Goal: Task Accomplishment & Management: Manage account settings

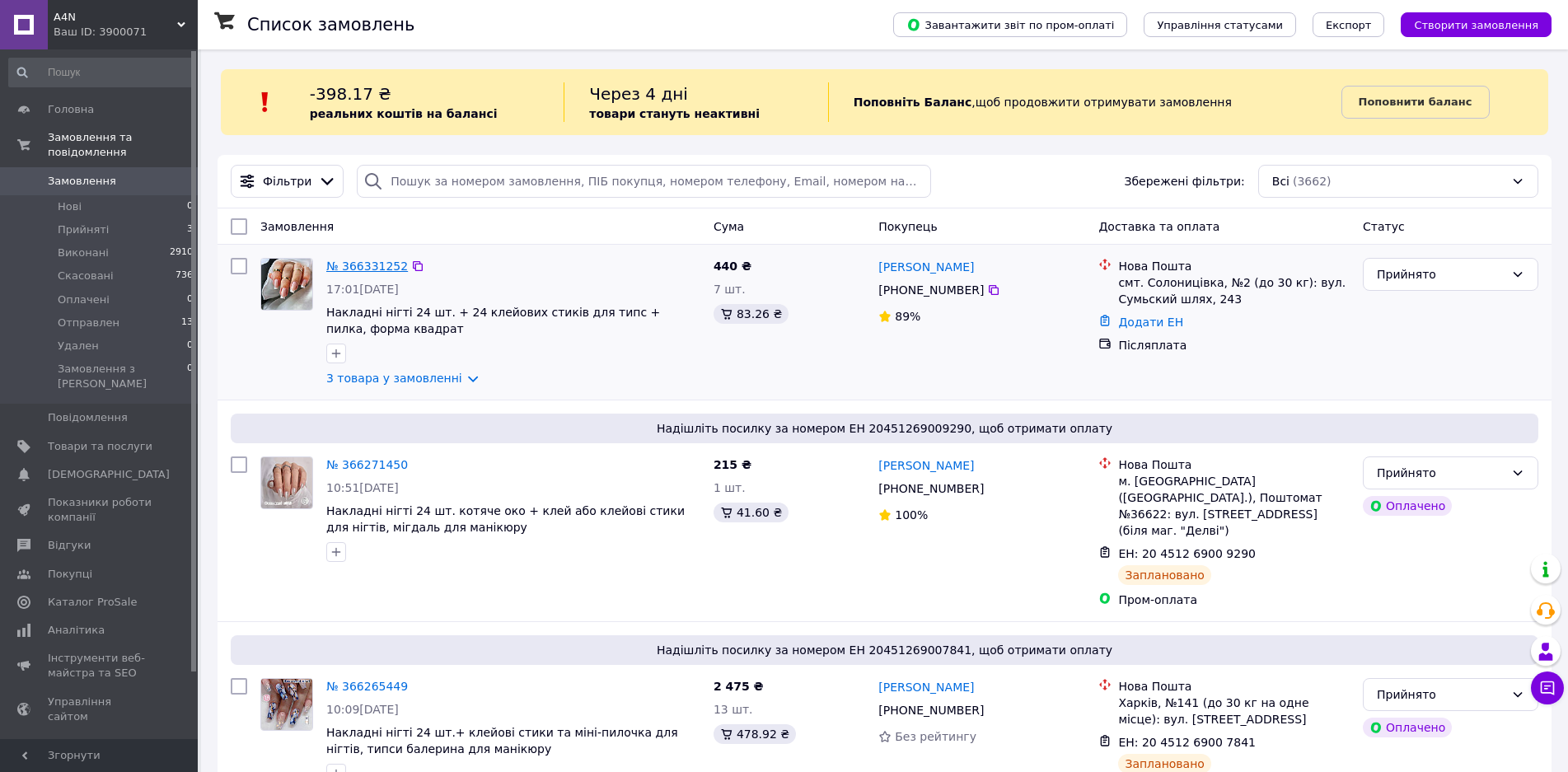
click at [352, 267] on link "№ 366331252" at bounding box center [367, 266] width 82 height 13
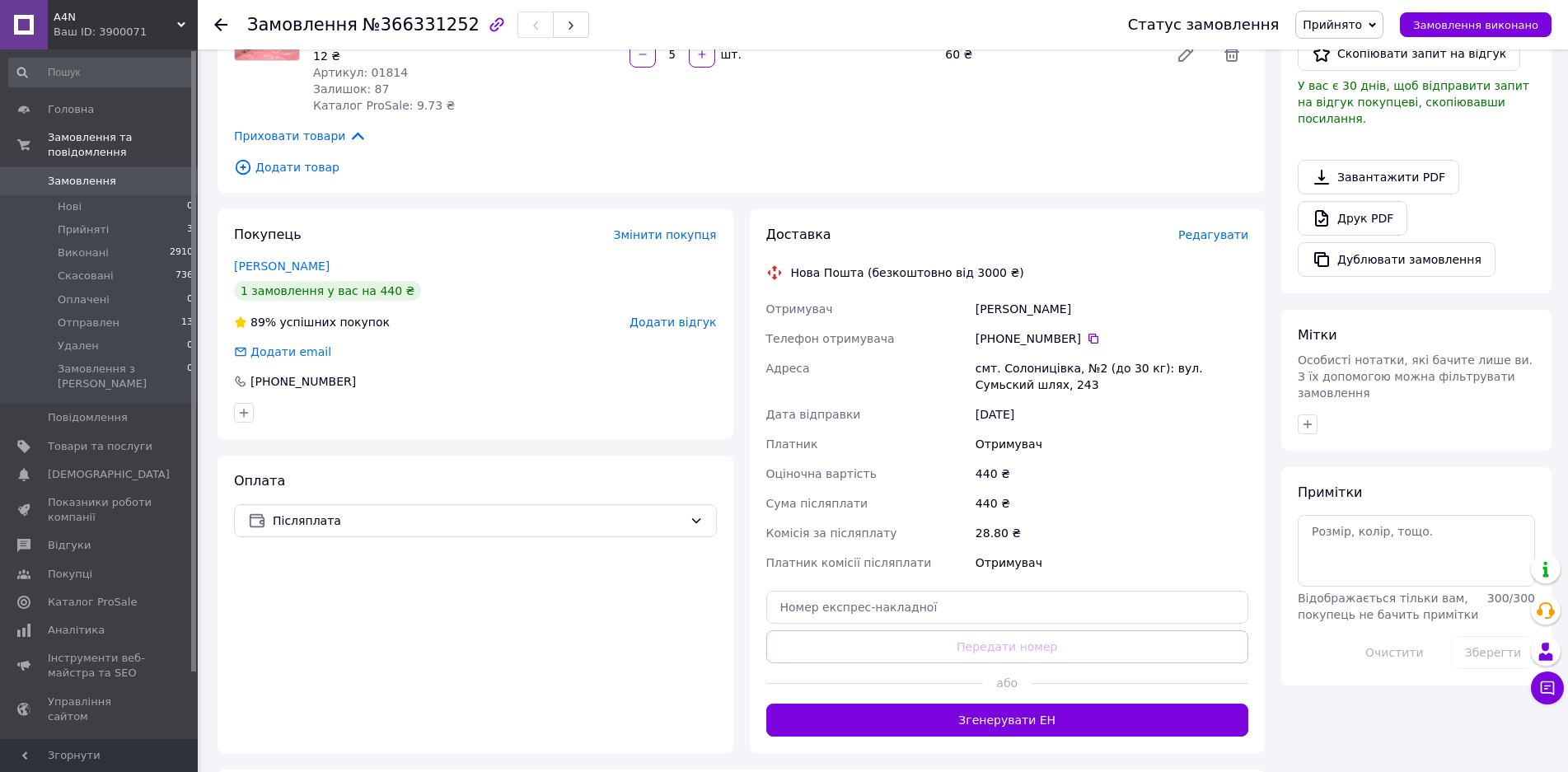
drag, startPoint x: 1012, startPoint y: 283, endPoint x: 1021, endPoint y: 362, distance: 79.5
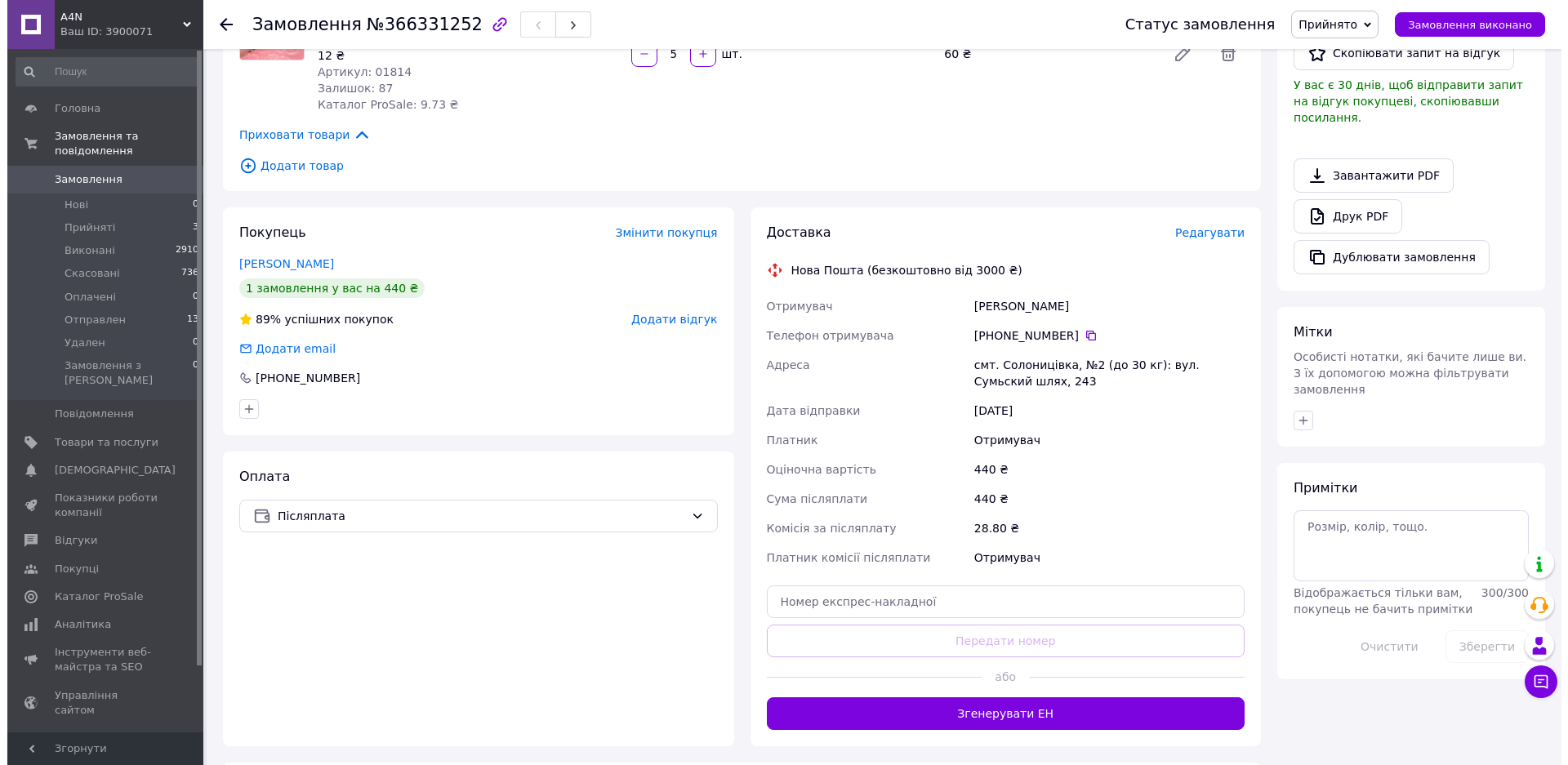
scroll to position [491, 0]
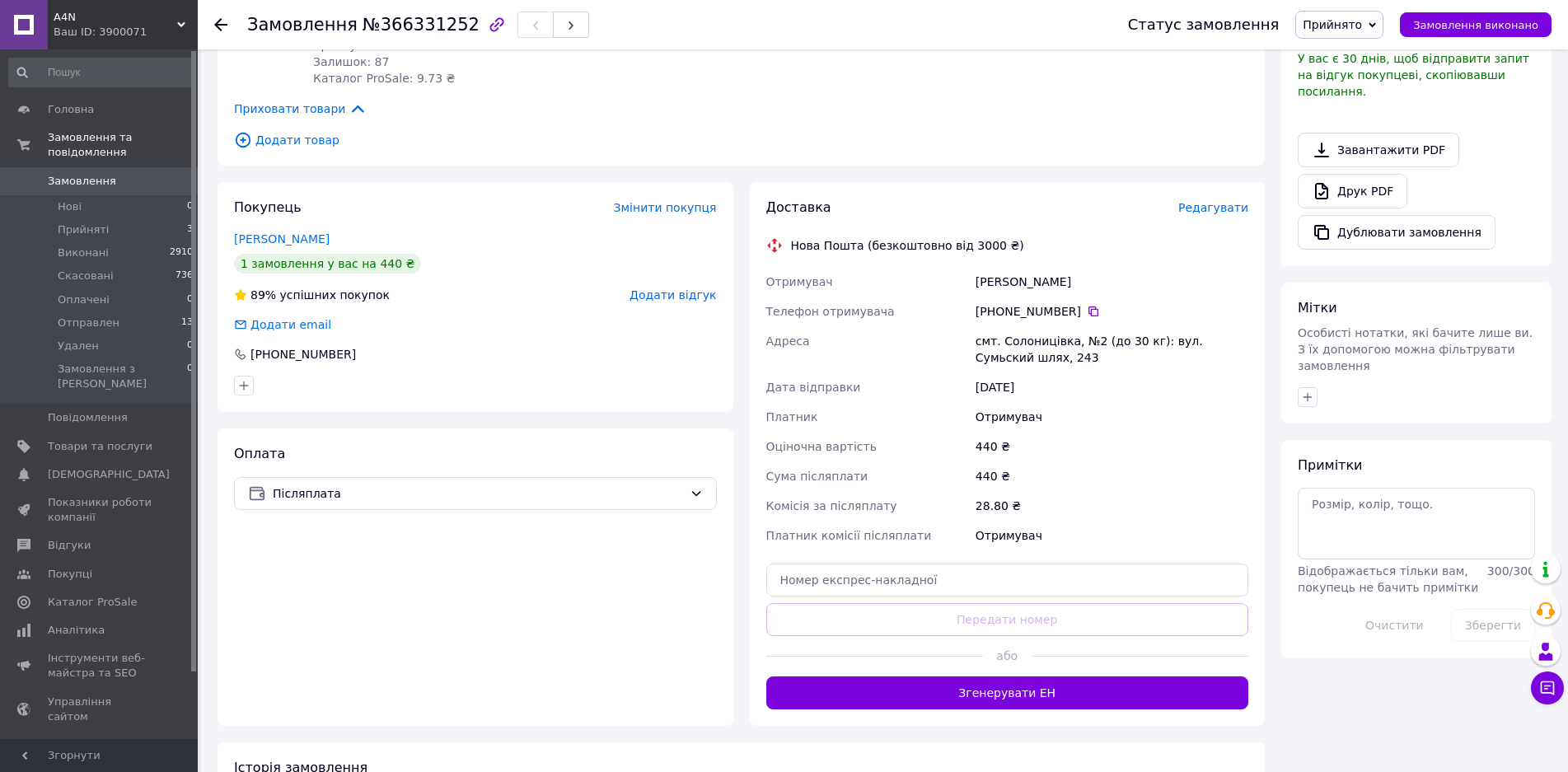
click at [1210, 201] on span "Редагувати" at bounding box center [1214, 207] width 70 height 13
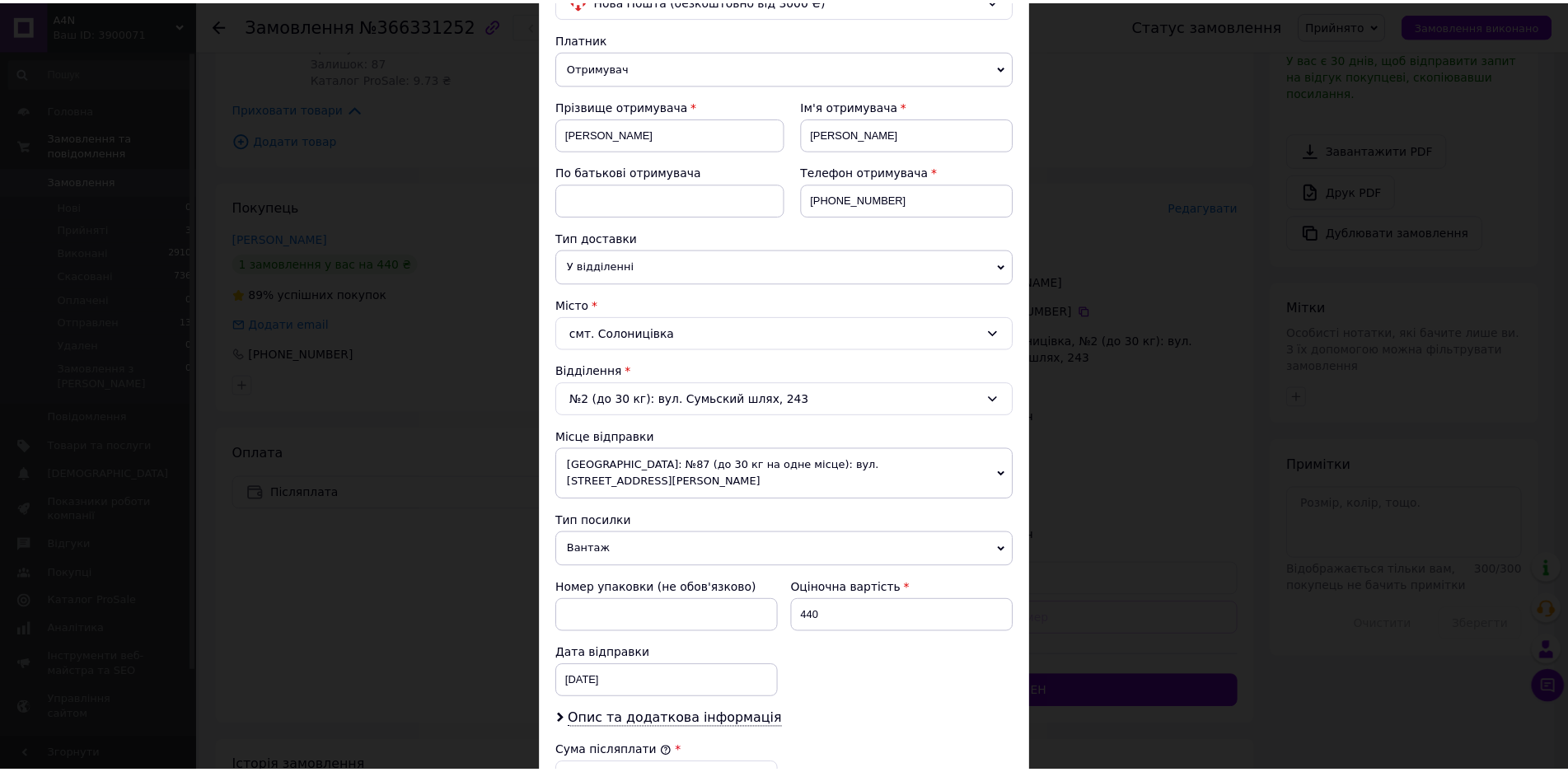
scroll to position [485, 0]
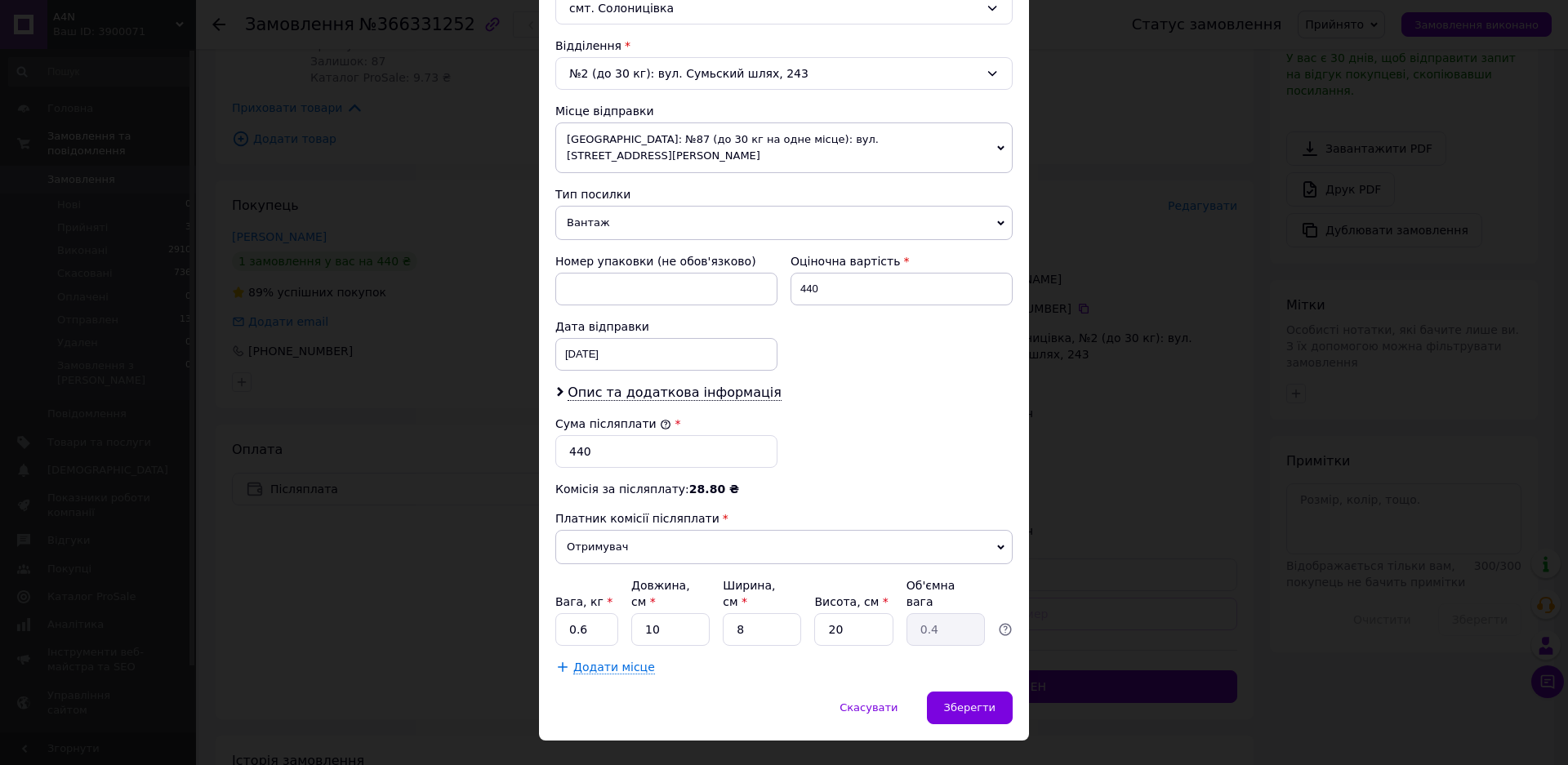
drag, startPoint x: 862, startPoint y: 325, endPoint x: 860, endPoint y: 459, distance: 134.0
drag, startPoint x: 575, startPoint y: 595, endPoint x: 591, endPoint y: 595, distance: 16.0
click at [591, 613] on input "0.6" at bounding box center [587, 629] width 63 height 33
type input "0.3"
click at [766, 613] on input "8" at bounding box center [762, 629] width 78 height 33
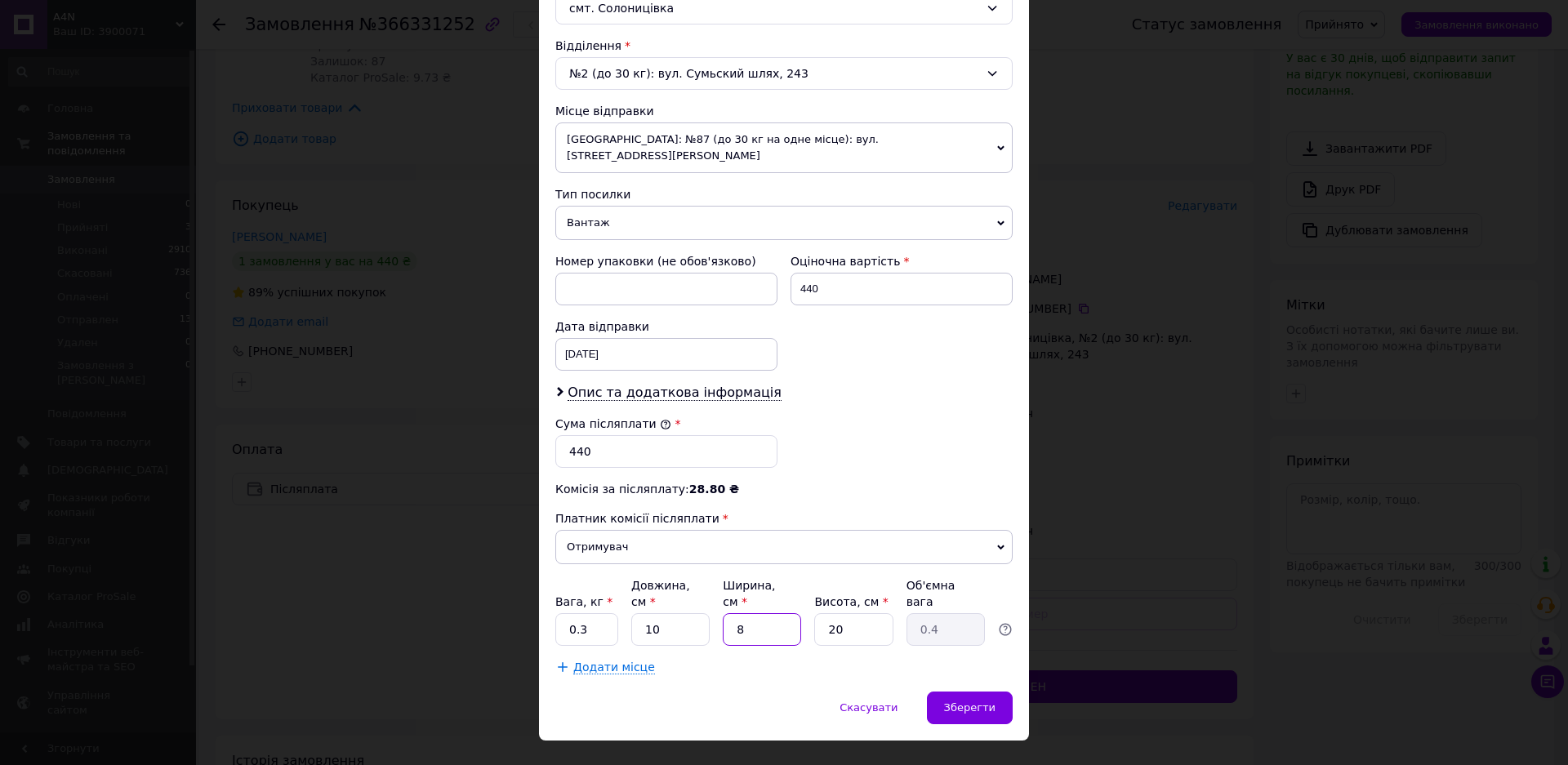
click at [766, 613] on input "8" at bounding box center [762, 629] width 78 height 33
type input "1"
type input "0.1"
type input "10"
type input "0.5"
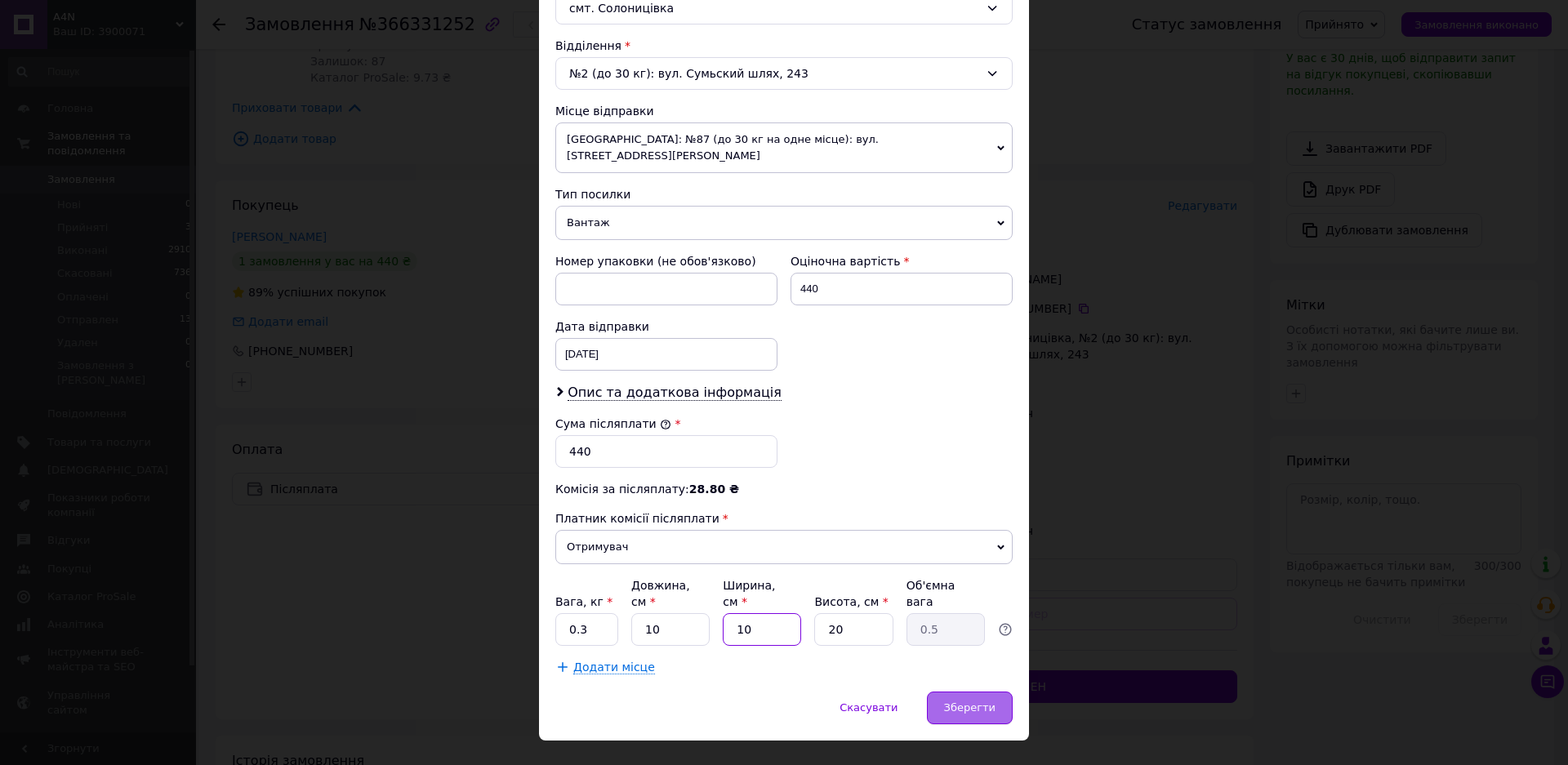
type input "10"
click at [994, 691] on div "Зберегти" at bounding box center [970, 708] width 86 height 33
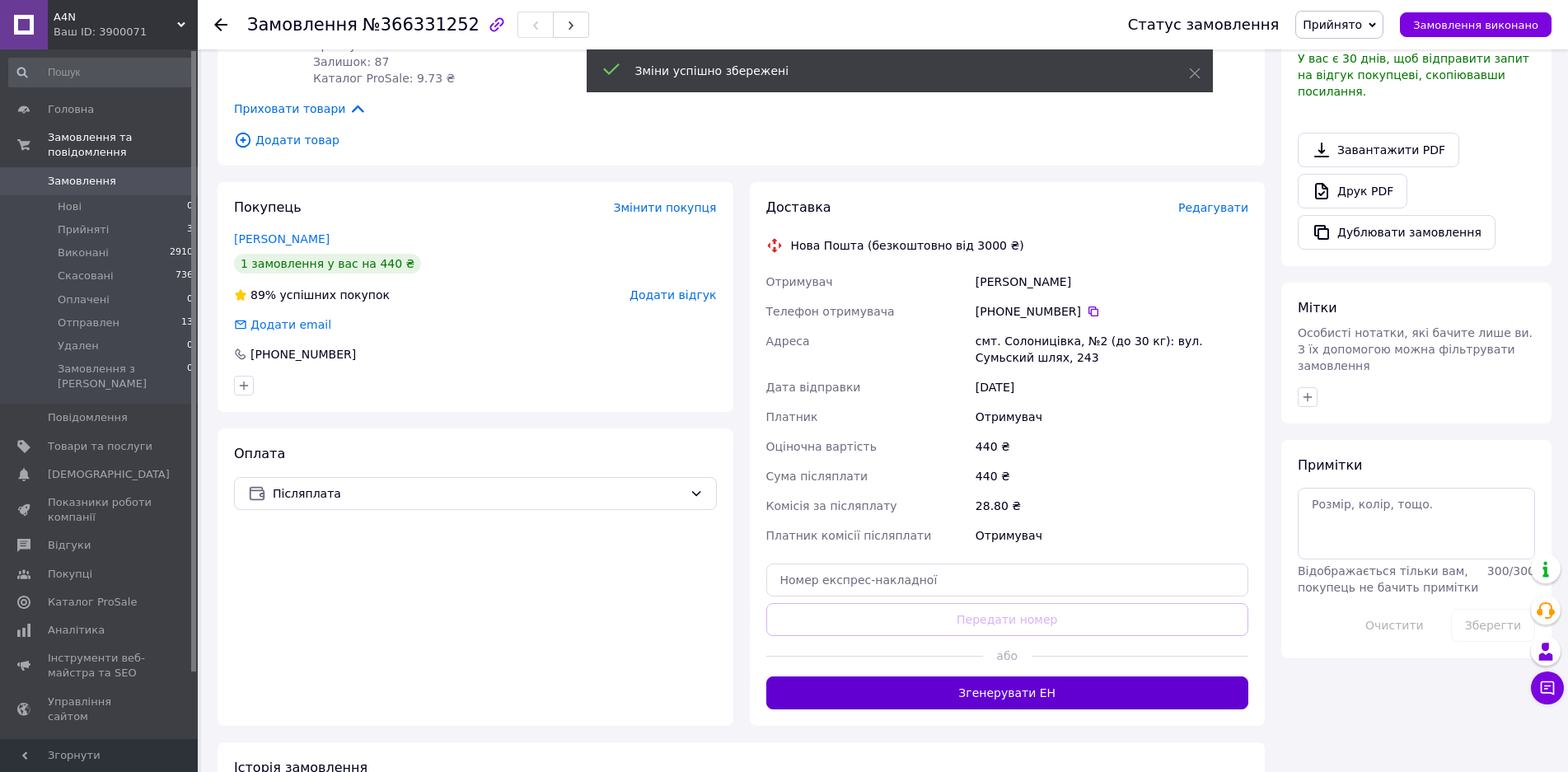
click at [969, 681] on button "Згенерувати ЕН" at bounding box center [1007, 693] width 483 height 33
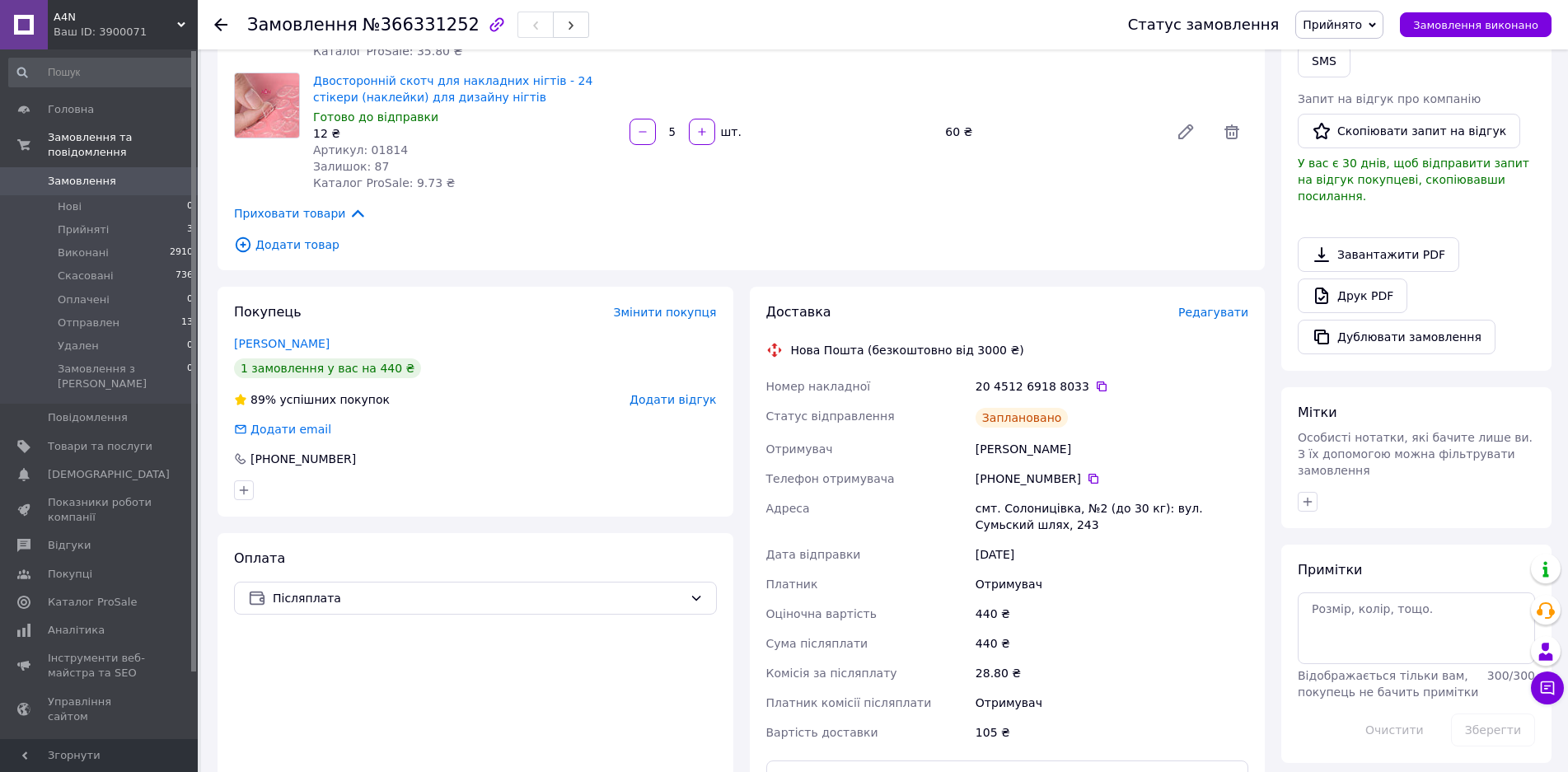
scroll to position [177, 0]
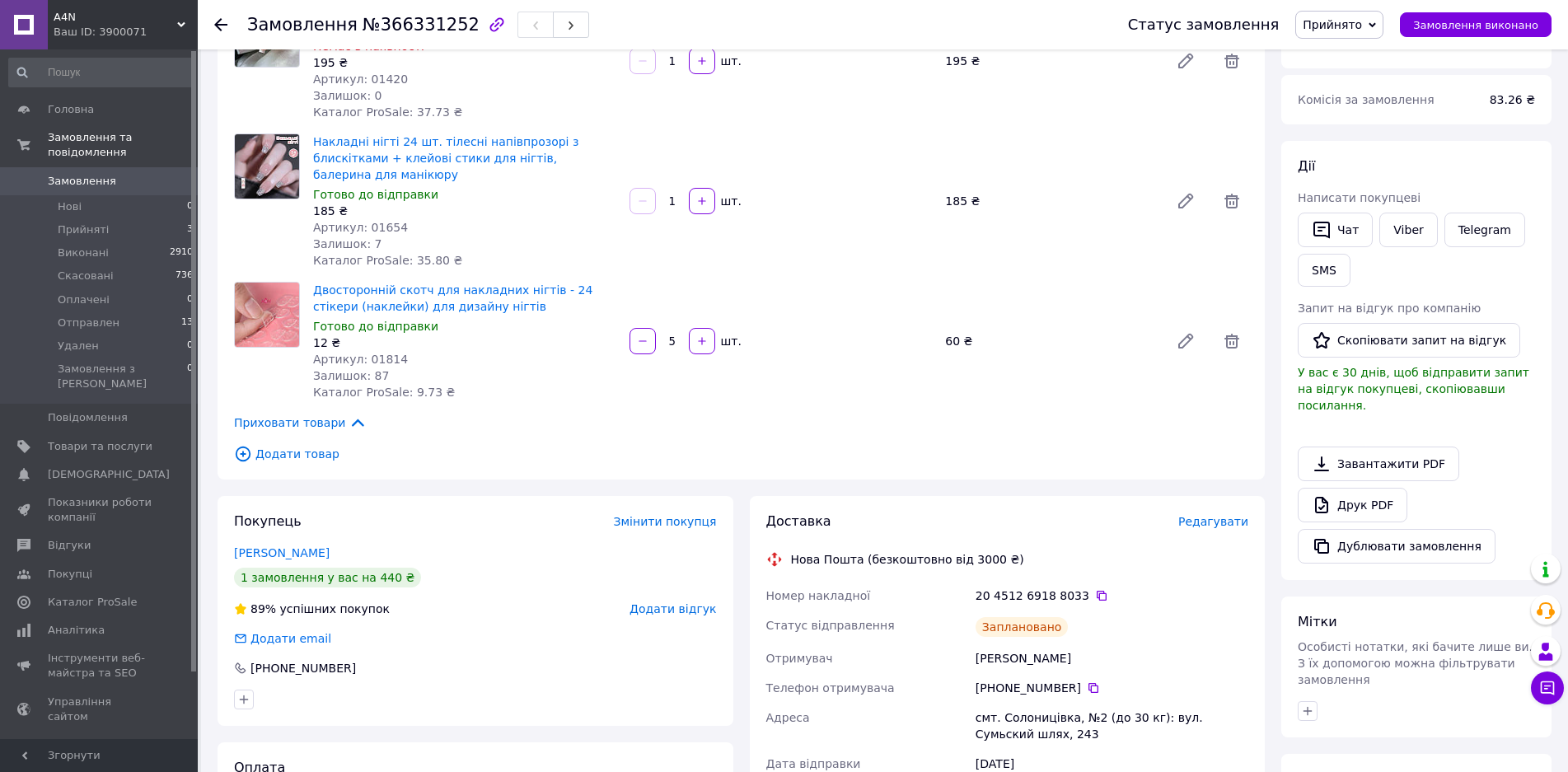
drag, startPoint x: 1276, startPoint y: 394, endPoint x: 1273, endPoint y: 307, distance: 87.1
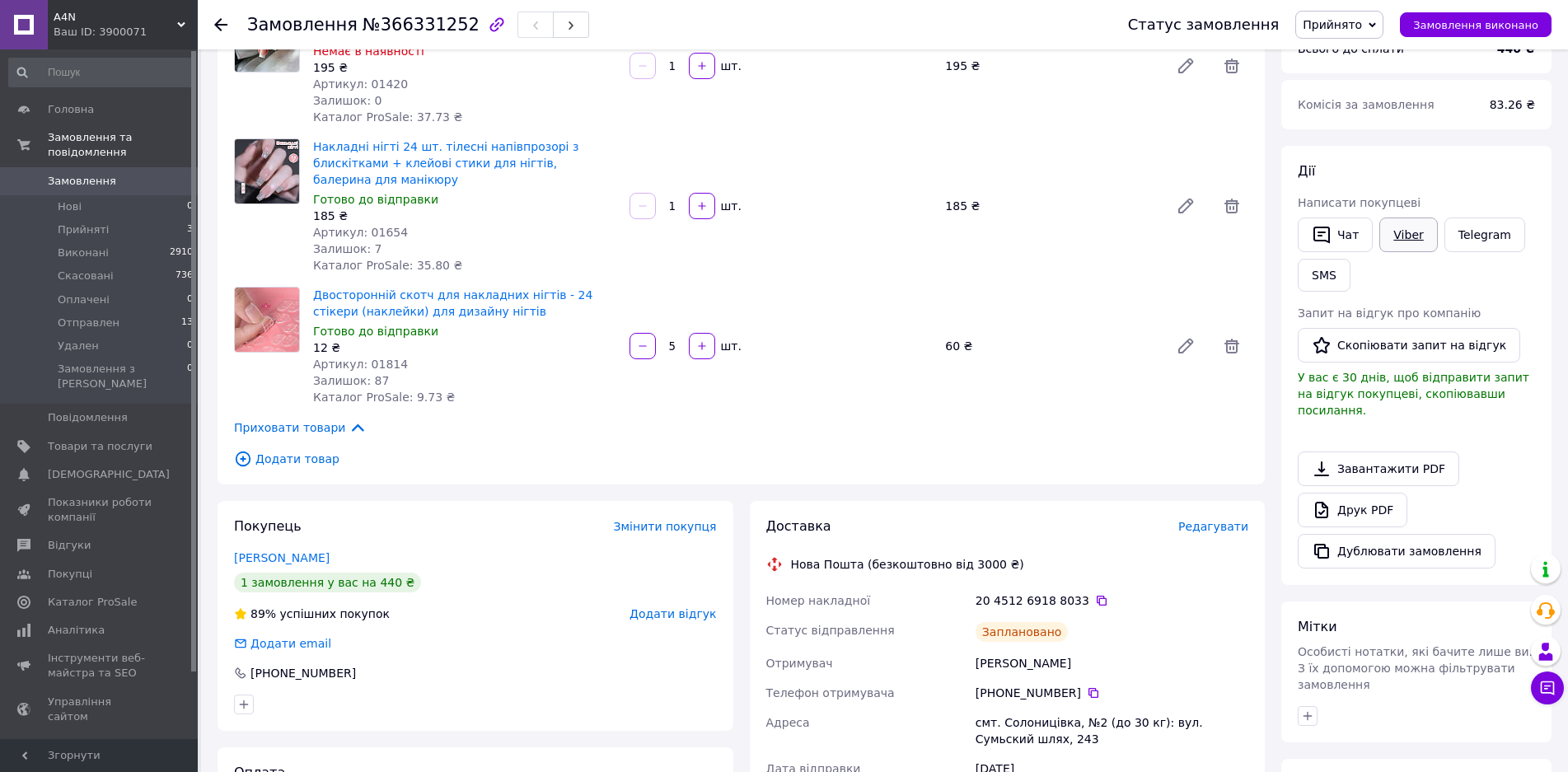
click at [1398, 230] on link "Viber" at bounding box center [1408, 234] width 58 height 34
drag, startPoint x: 350, startPoint y: 24, endPoint x: 452, endPoint y: 20, distance: 102.1
click at [452, 20] on span "№366331252" at bounding box center [420, 25] width 117 height 20
copy span "№366331252"
click at [1095, 594] on icon at bounding box center [1101, 600] width 13 height 13
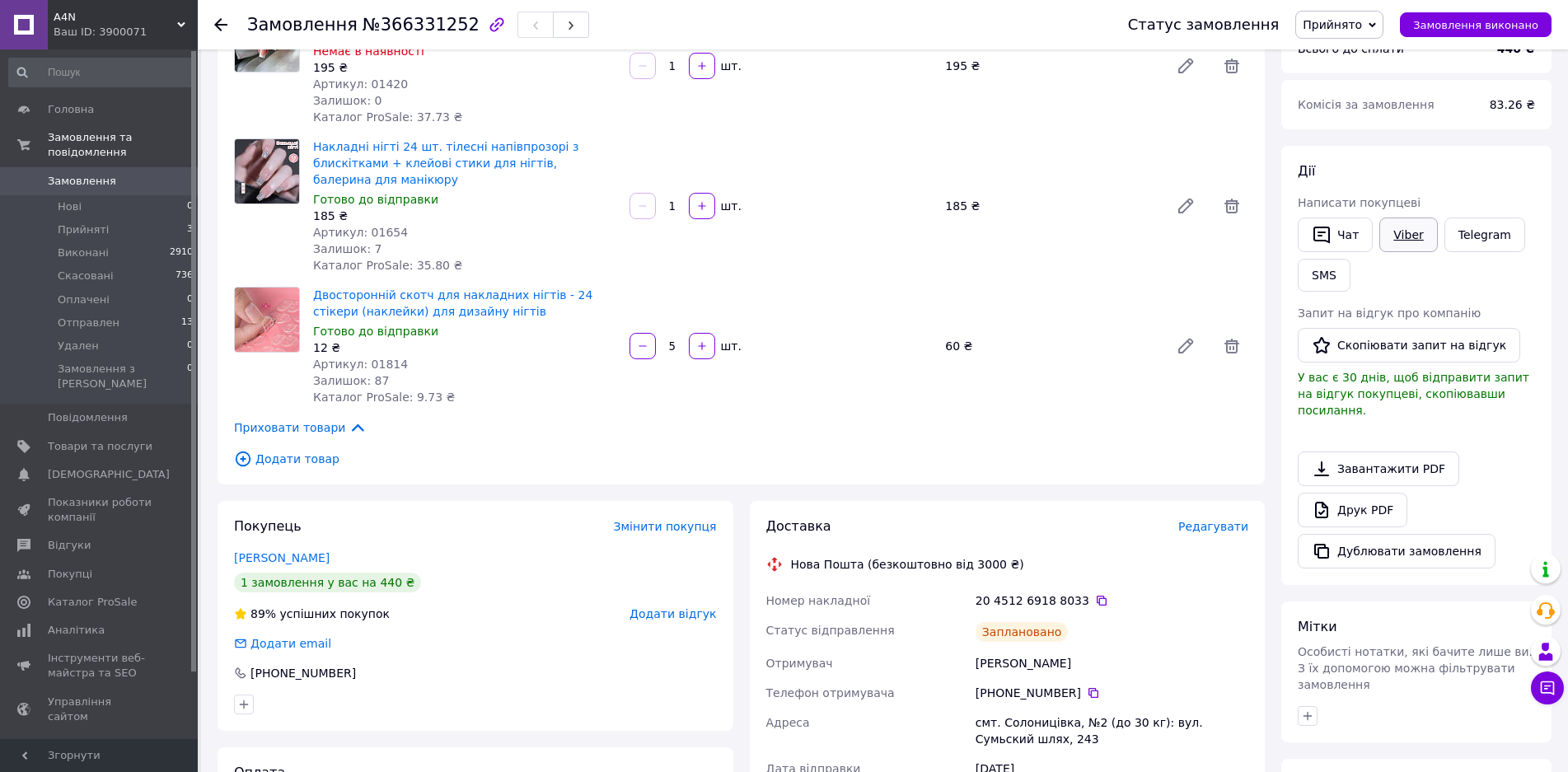
click at [1390, 235] on link "Viber" at bounding box center [1408, 234] width 58 height 34
click at [1320, 234] on icon "button" at bounding box center [1321, 234] width 20 height 20
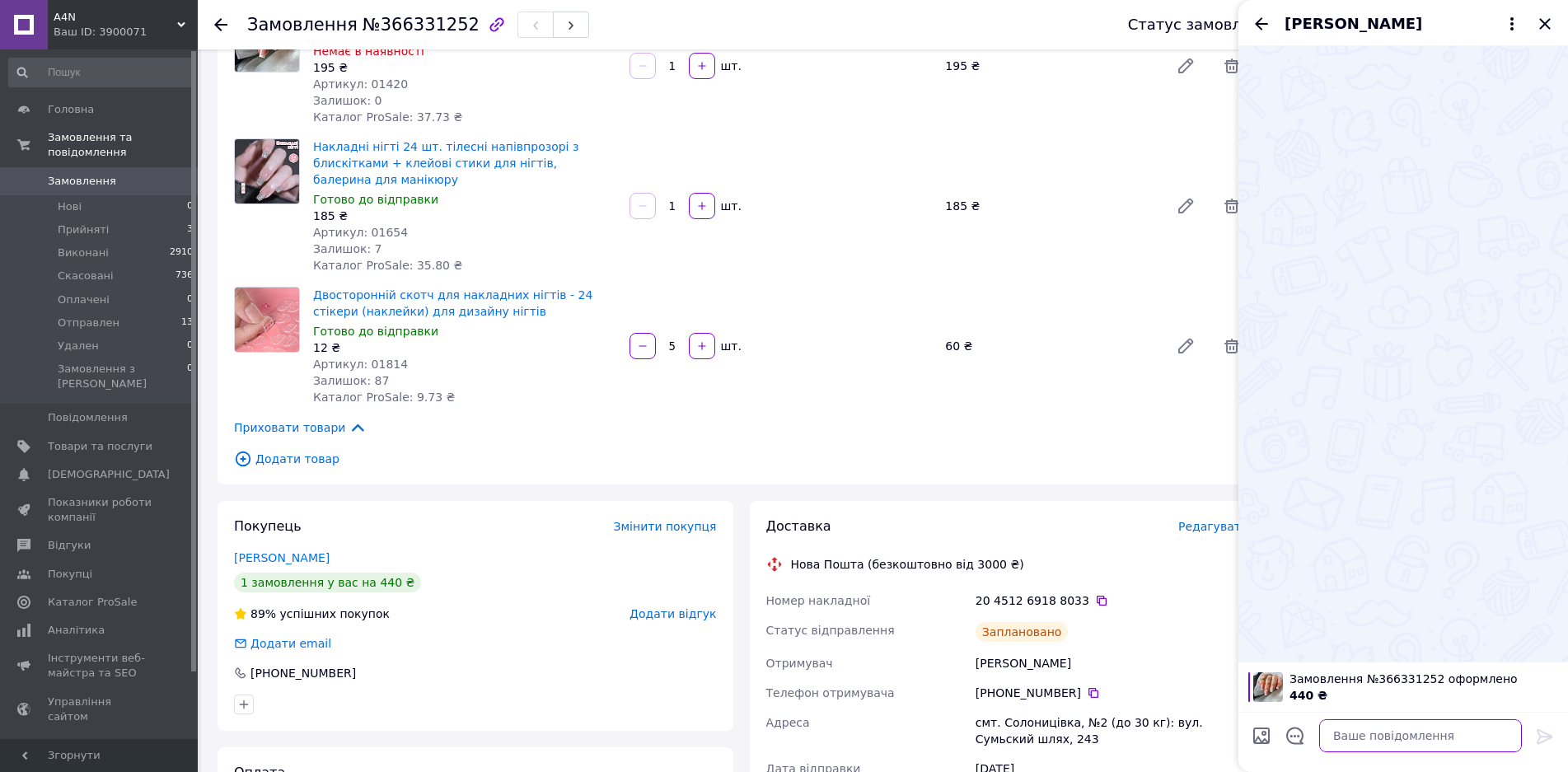
click at [1400, 738] on textarea at bounding box center [1420, 736] width 203 height 33
paste textarea "Доброго дня. Ваше замовлення №366331252 прийнято. Номер ТТН: 20451269188033 Сьо…"
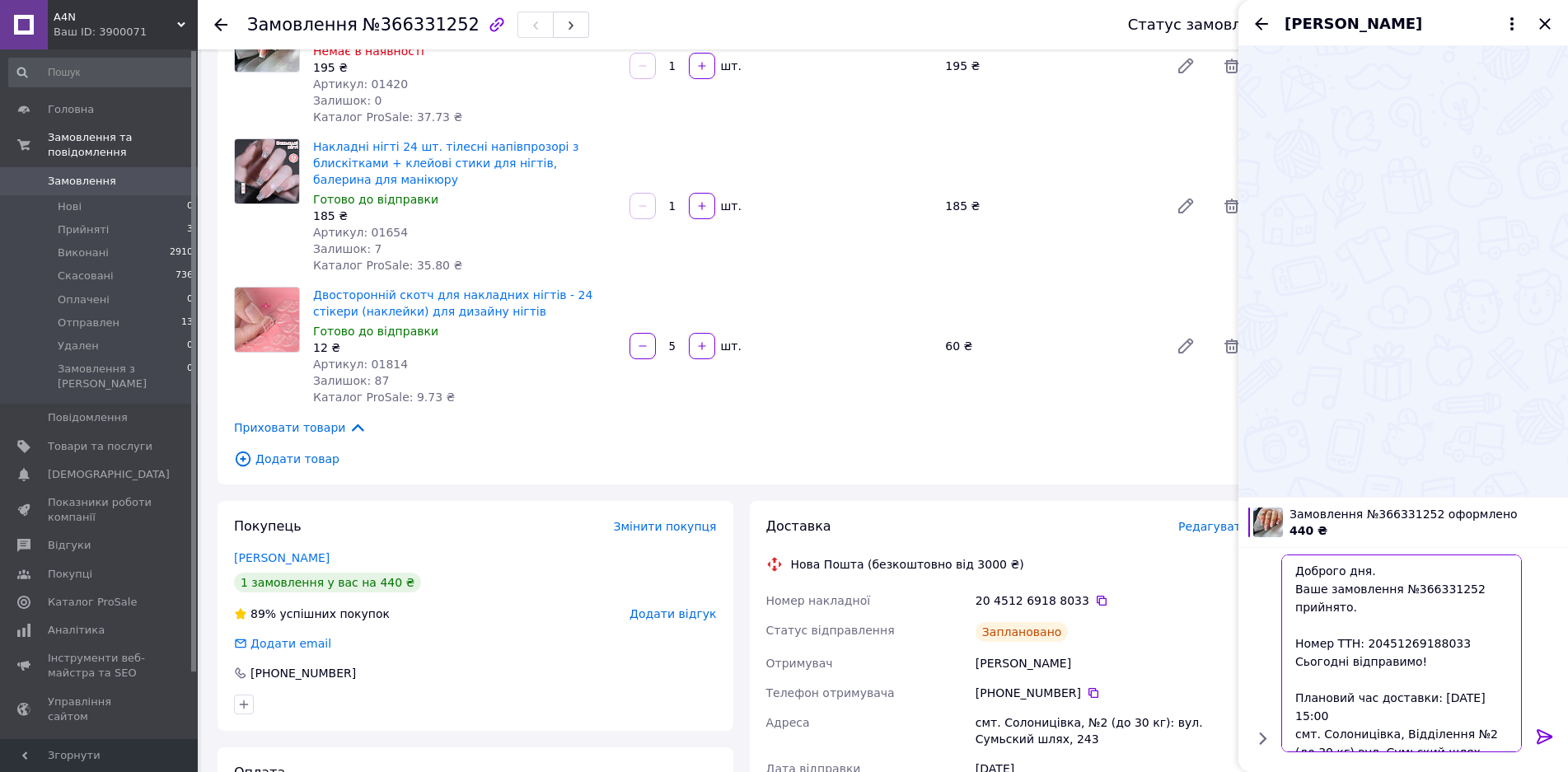
scroll to position [125, 0]
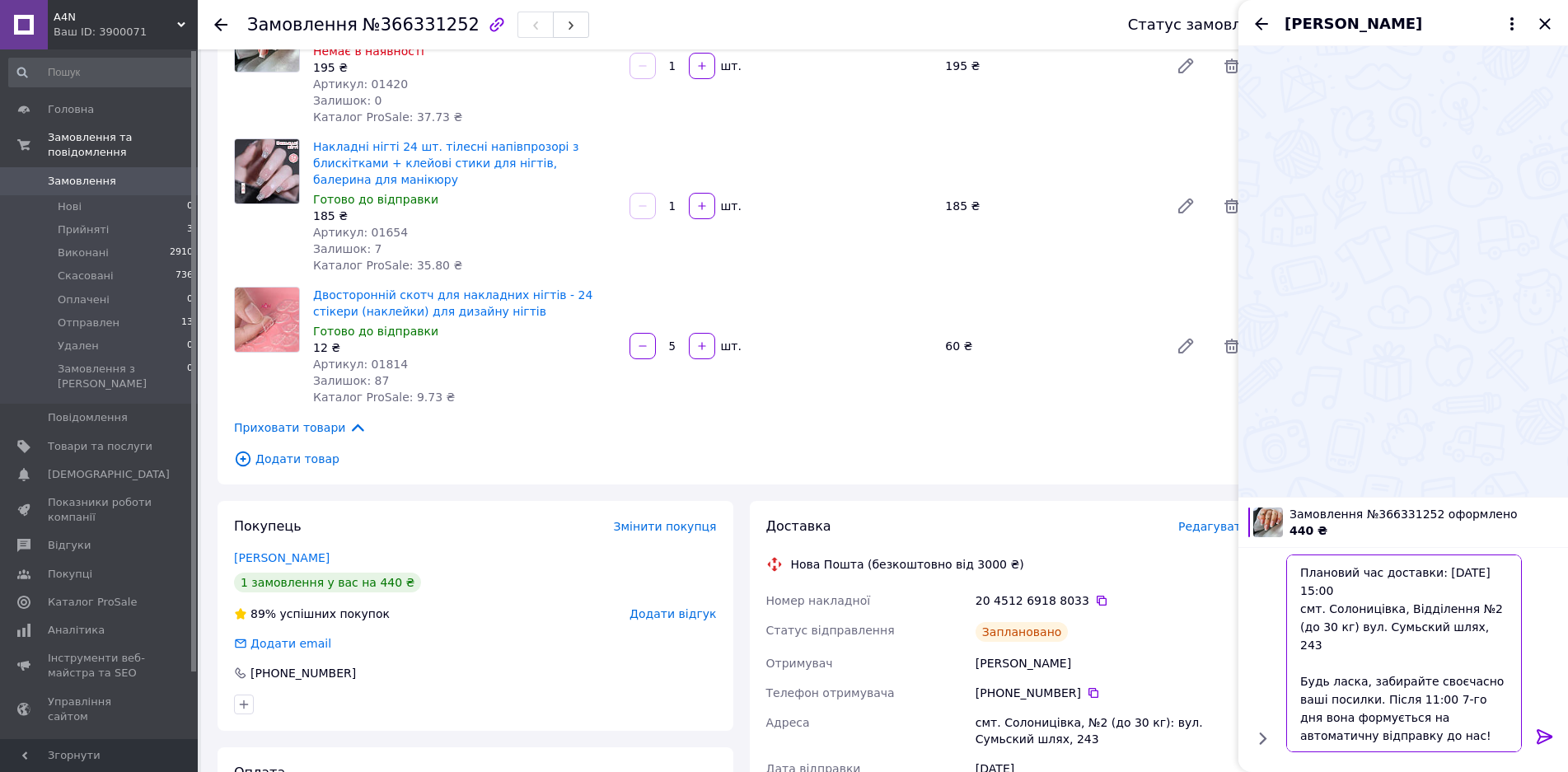
type textarea "Доброго дня. Ваше замовлення №366331252 прийнято. Номер ТТН: 20451269188033 Сьо…"
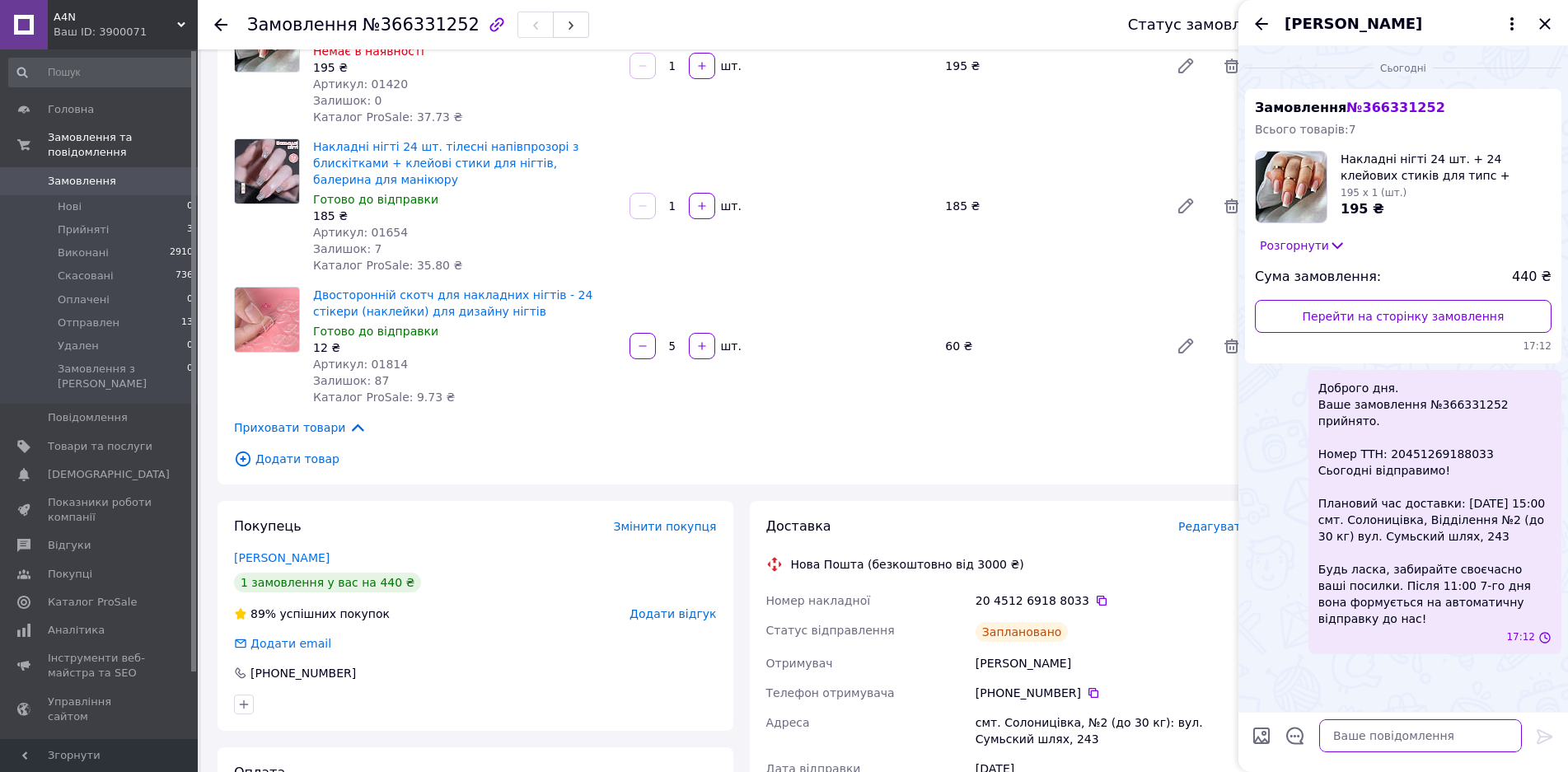
scroll to position [0, 0]
click at [1546, 23] on icon "Закрити" at bounding box center [1544, 24] width 11 height 11
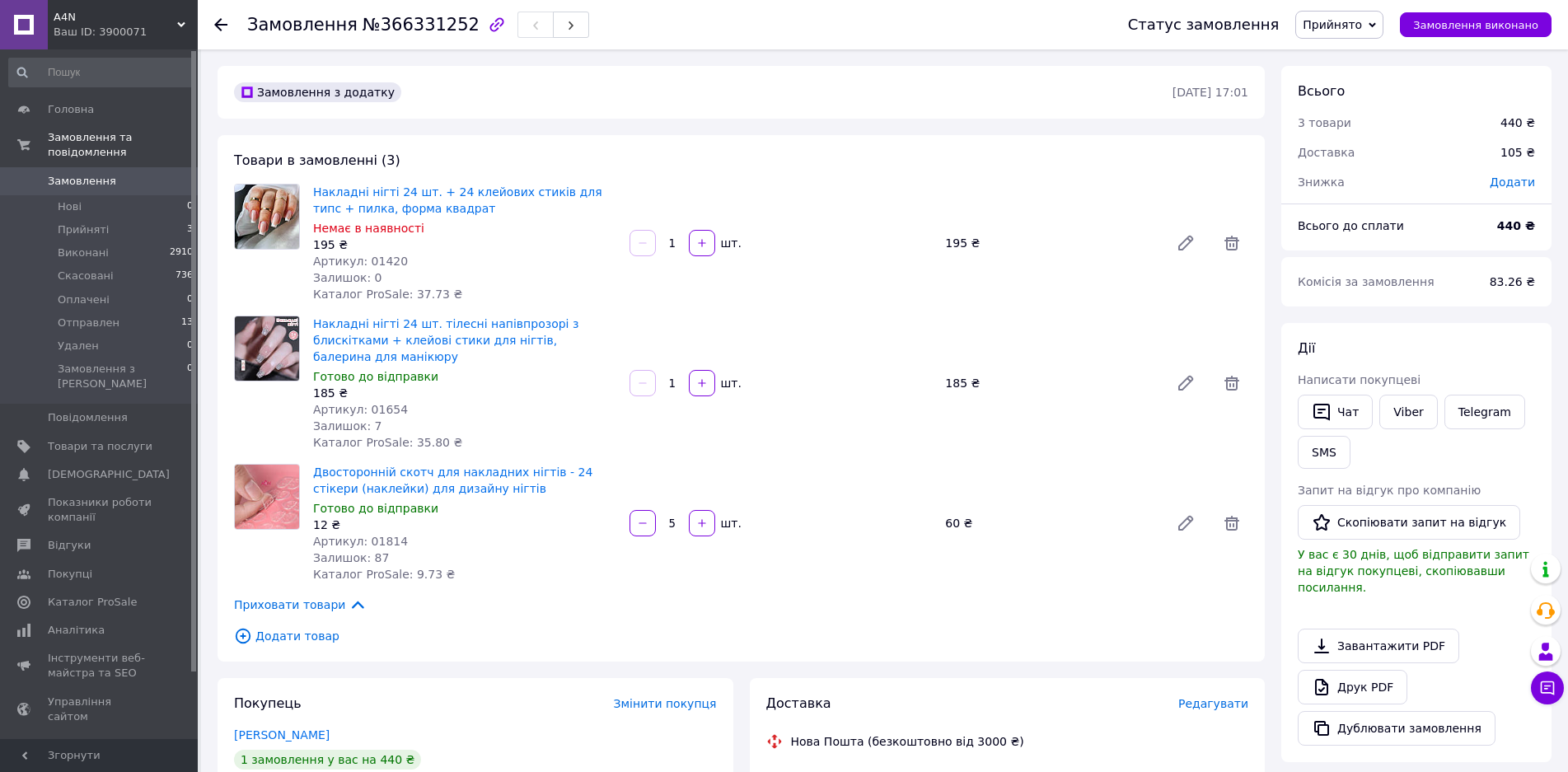
drag, startPoint x: 462, startPoint y: 509, endPoint x: 471, endPoint y: 423, distance: 86.5
